Goal: Transaction & Acquisition: Purchase product/service

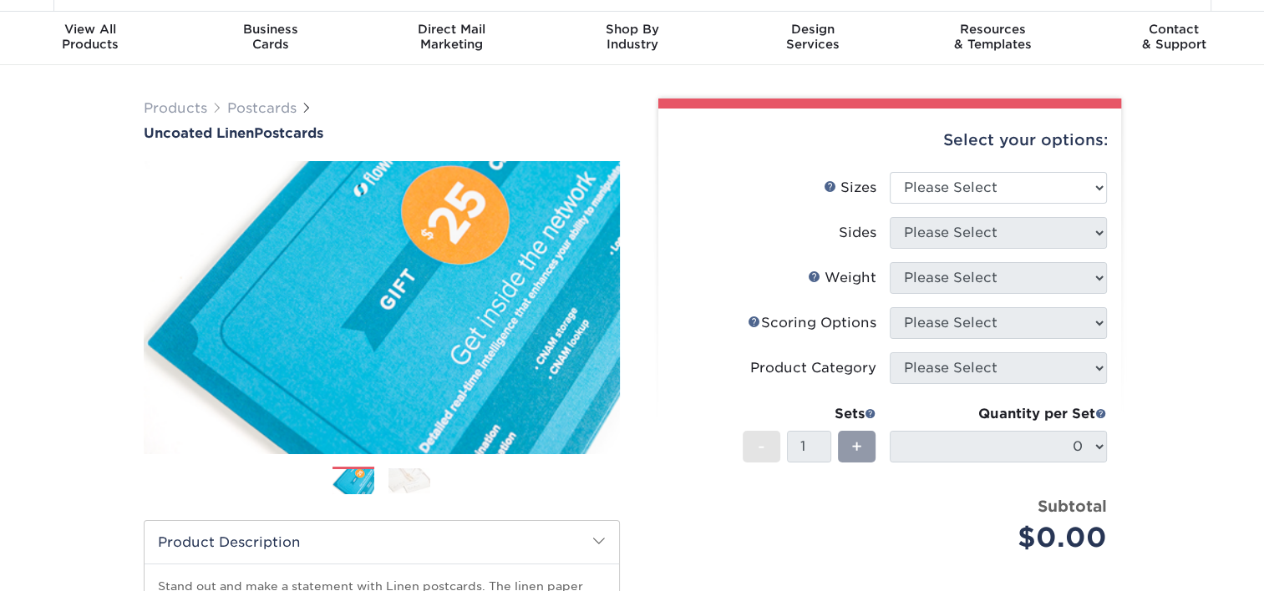
scroll to position [40, 0]
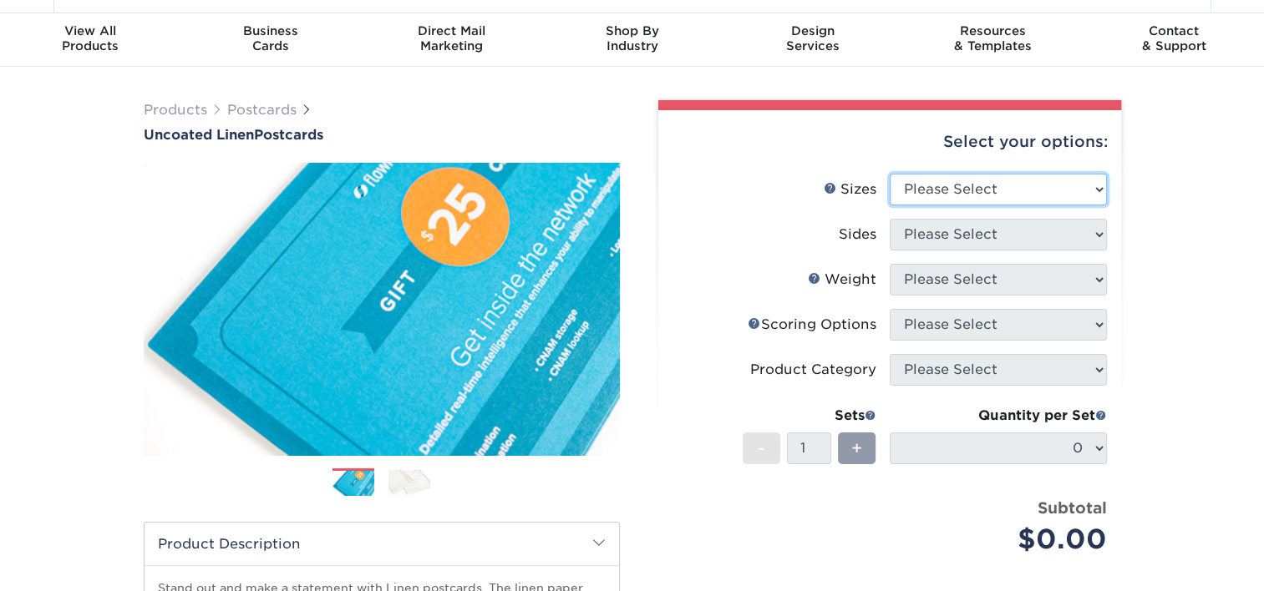
click at [1017, 194] on select "Please Select 1.5" x 7" 2" x 6" 2" x 8" 2.12" x 5.5" 2.75" x 4.25" 2.75" x 8.5"…" at bounding box center [998, 190] width 217 height 32
click at [890, 174] on select "Please Select 1.5" x 7" 2" x 6" 2" x 8" 2.12" x 5.5" 2.75" x 4.25" 2.75" x 8.5"…" at bounding box center [998, 190] width 217 height 32
click at [1018, 184] on select "Please Select 1.5" x 7" 2" x 6" 2" x 8" 2.12" x 5.5" 2.75" x 4.25" 2.75" x 8.5"…" at bounding box center [998, 190] width 217 height 32
select select "4.00x6.00"
click at [890, 174] on select "Please Select 1.5" x 7" 2" x 6" 2" x 8" 2.12" x 5.5" 2.75" x 4.25" 2.75" x 8.5"…" at bounding box center [998, 190] width 217 height 32
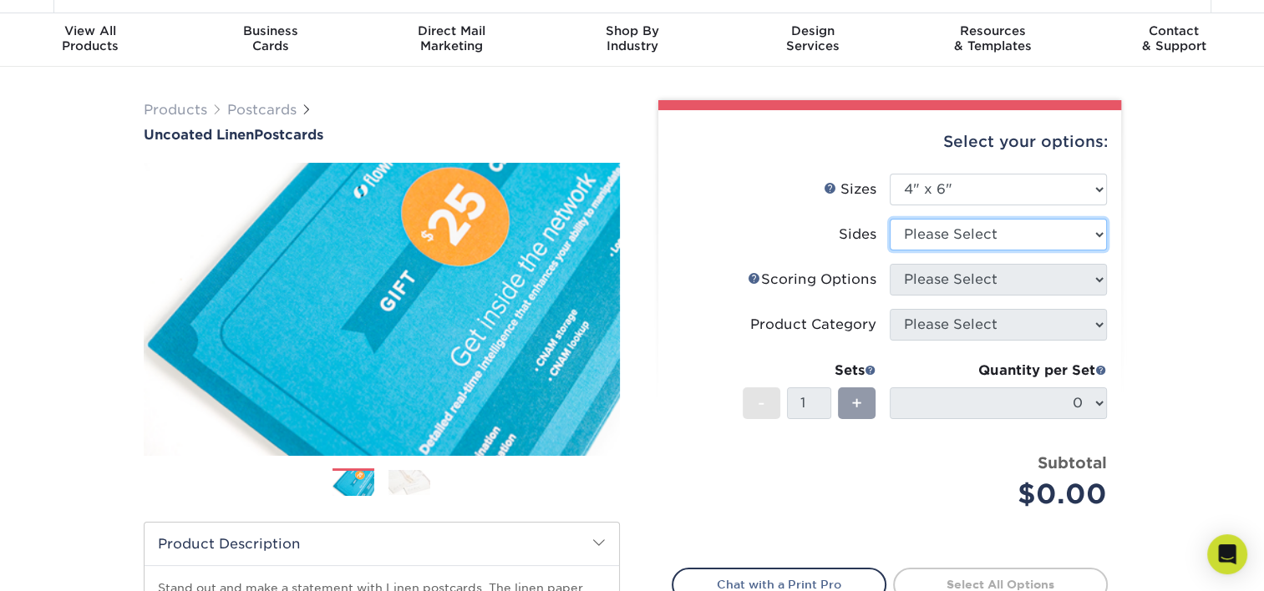
click at [982, 241] on select "Please Select Print Both Sides Print Front Only" at bounding box center [998, 235] width 217 height 32
select select "32d3c223-f82c-492b-b915-ba065a00862f"
click at [890, 219] on select "Please Select Print Both Sides Print Front Only" at bounding box center [998, 235] width 217 height 32
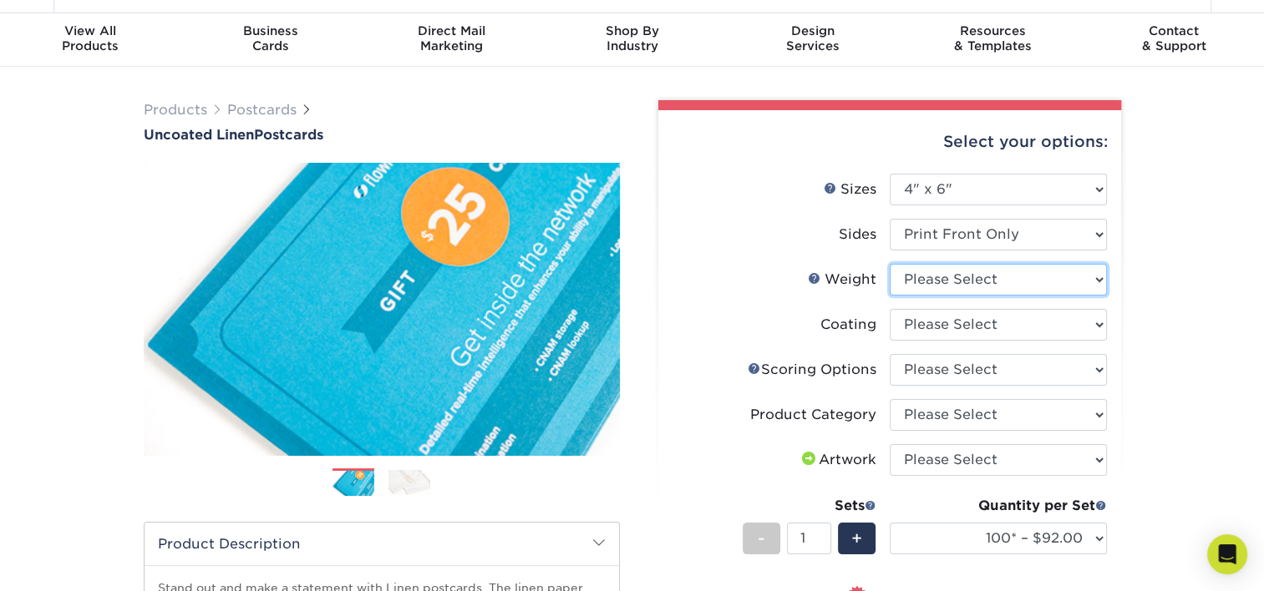
click at [1009, 275] on select "Please Select 100LB" at bounding box center [998, 280] width 217 height 32
select select "100LB"
click at [890, 264] on select "Please Select 100LB" at bounding box center [998, 280] width 217 height 32
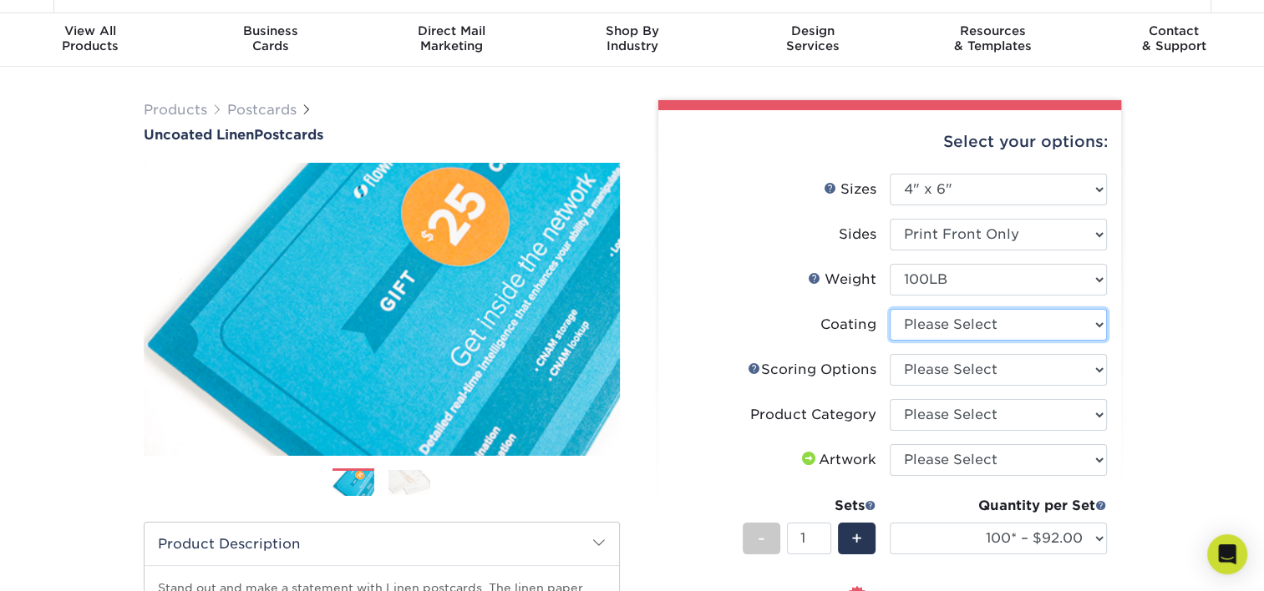
click at [999, 328] on select at bounding box center [998, 325] width 217 height 32
select select "3e7618de-abca-4bda-9f97-8b9129e913d8"
click at [890, 309] on select at bounding box center [998, 325] width 217 height 32
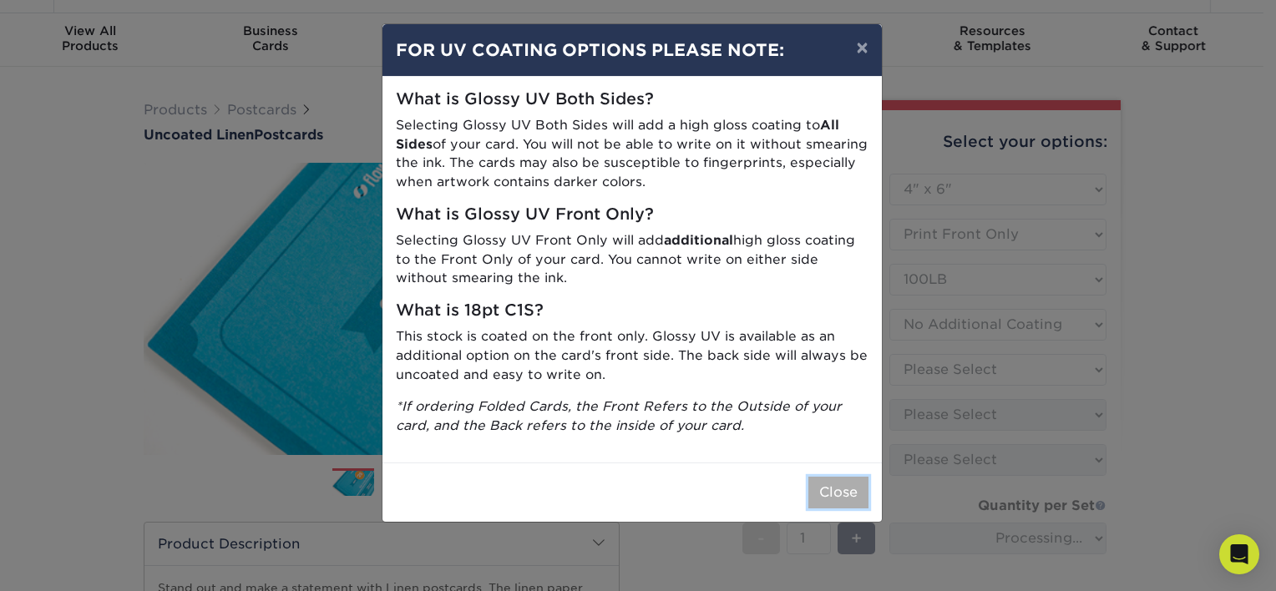
click at [839, 501] on button "Close" at bounding box center [838, 493] width 60 height 32
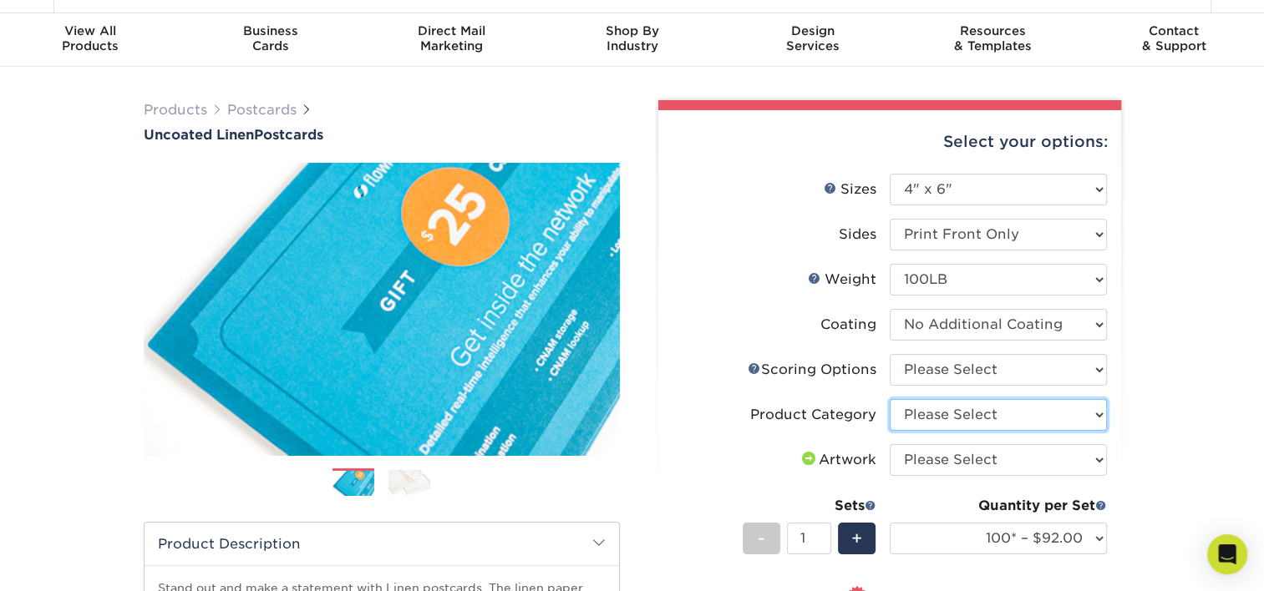
click at [957, 415] on select "Please Select Postcards" at bounding box center [998, 415] width 217 height 32
select select "9b7272e0-d6c8-4c3c-8e97-d3a1bcdab858"
click at [890, 399] on select "Please Select Postcards" at bounding box center [998, 415] width 217 height 32
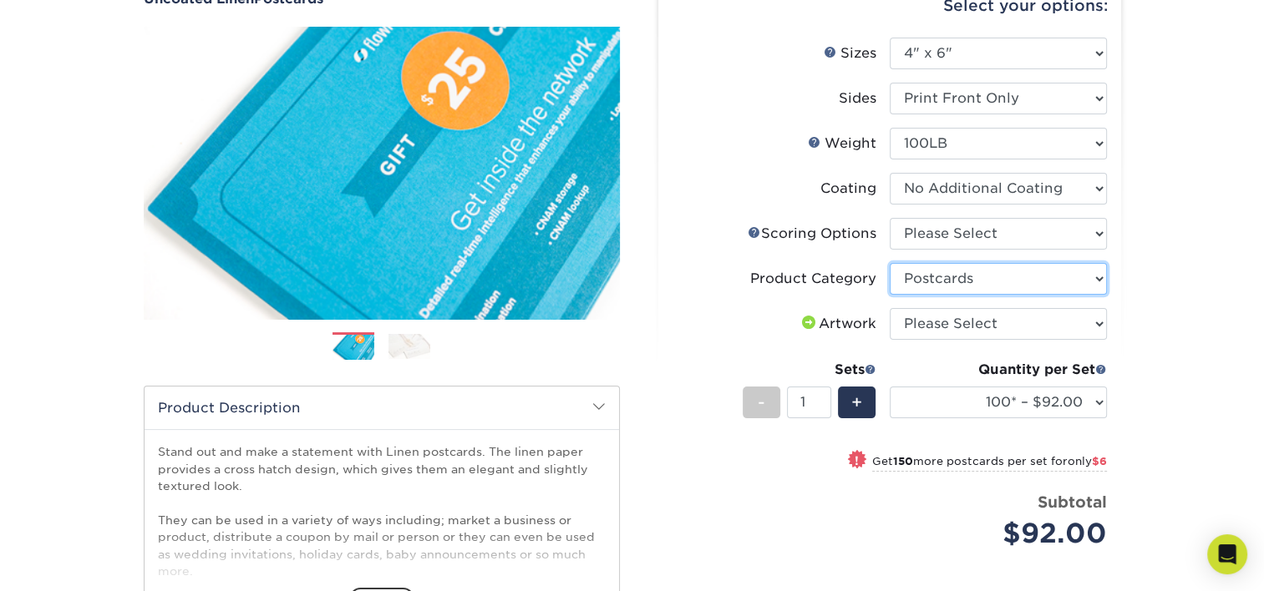
scroll to position [175, 0]
